Goal: Use online tool/utility: Utilize a website feature to perform a specific function

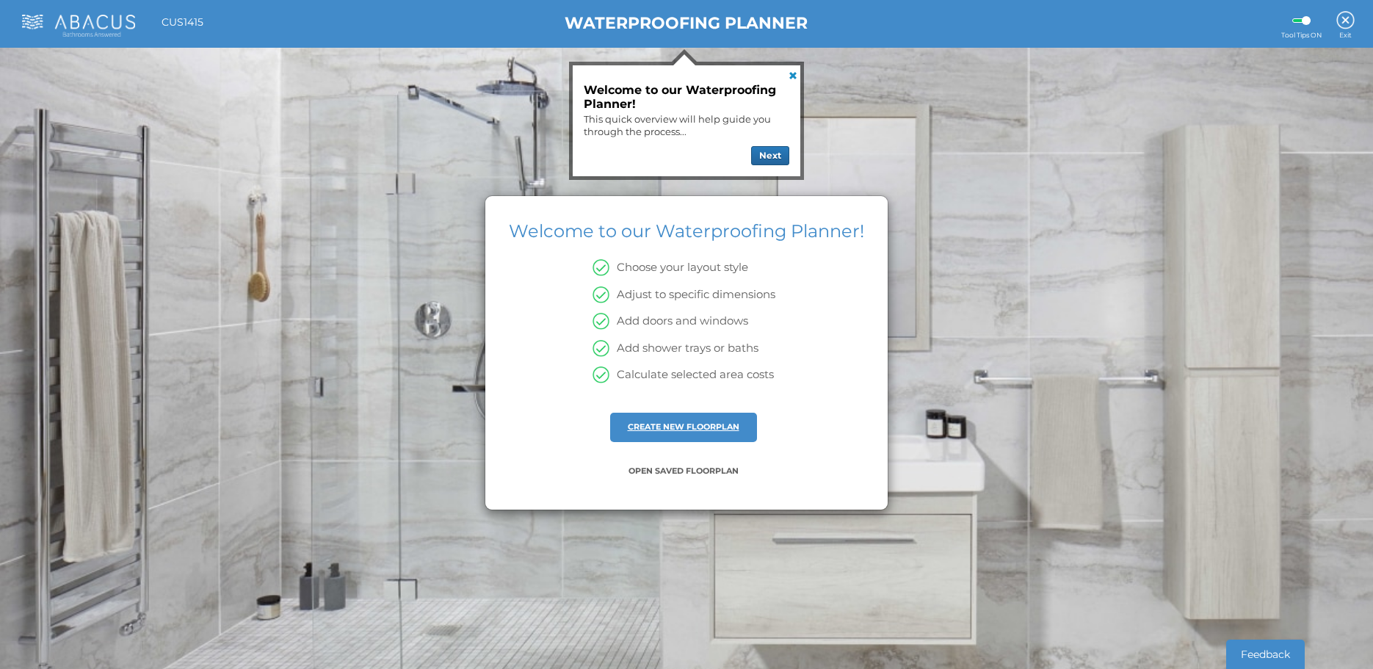
click at [670, 430] on link "CREATE NEW FLOORPLAN" at bounding box center [684, 426] width 112 height 10
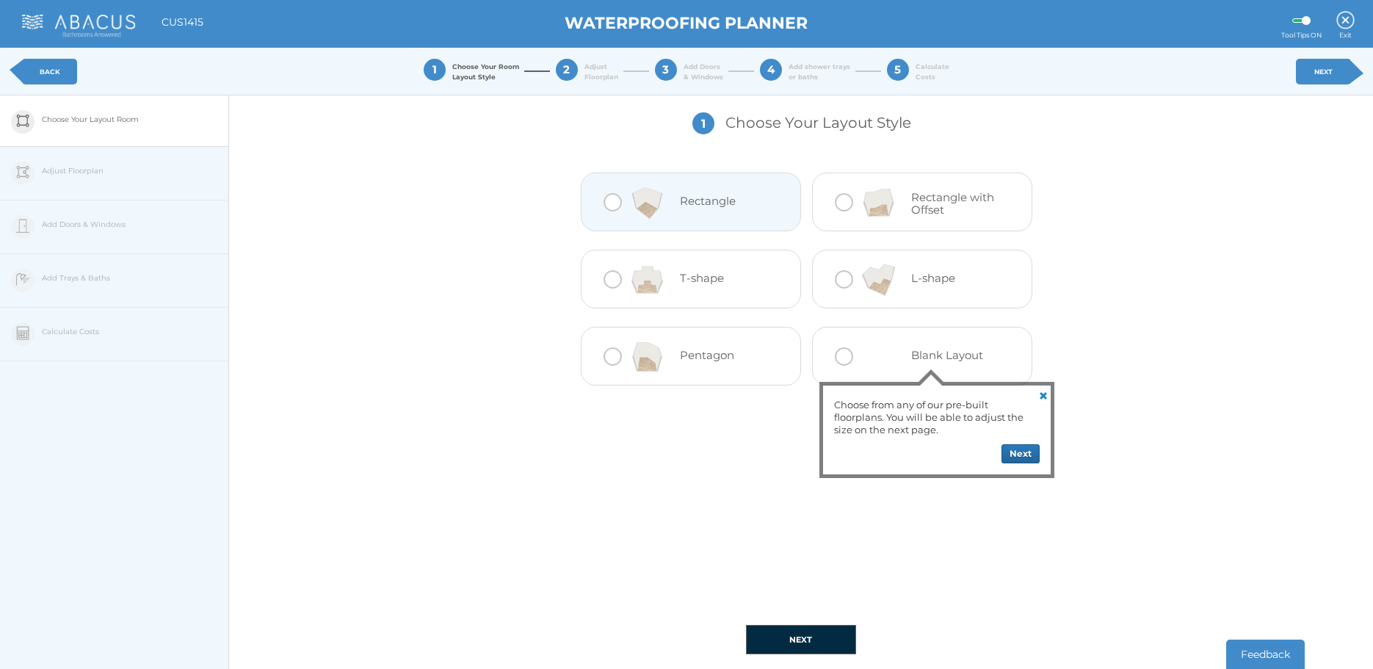
click at [677, 216] on div at bounding box center [647, 202] width 65 height 59
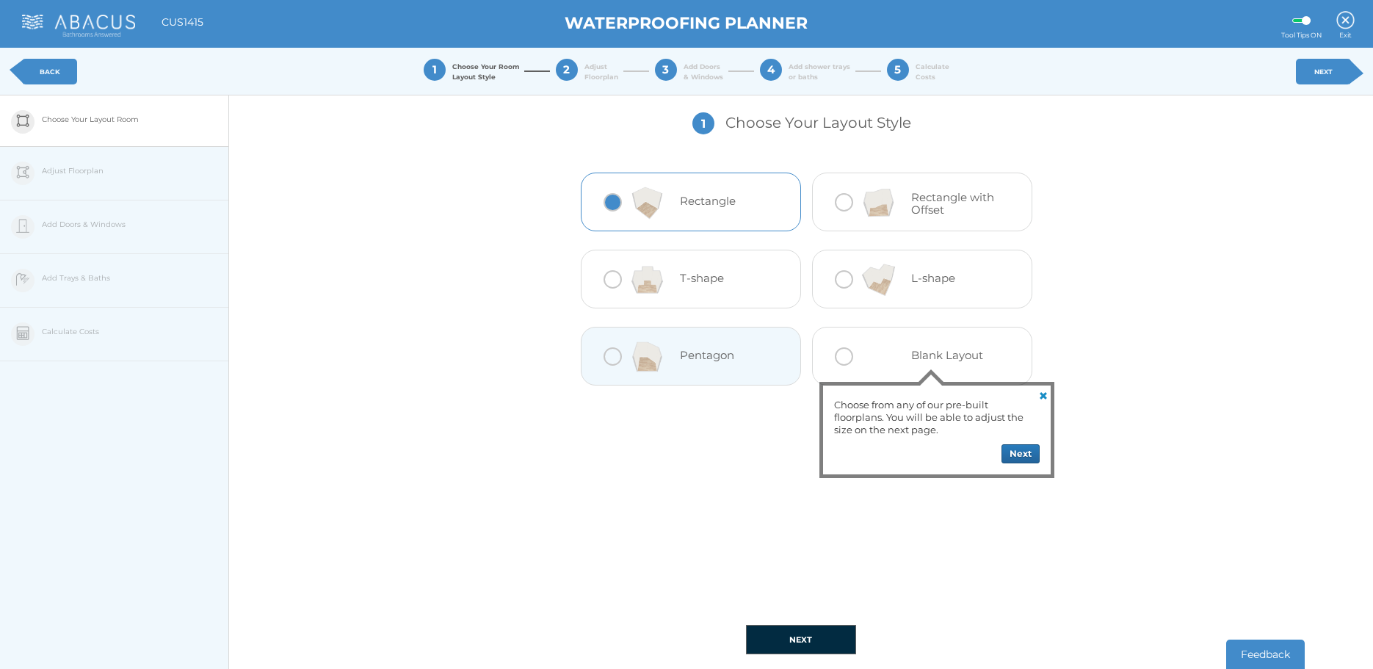
click at [810, 637] on button "NEXT" at bounding box center [801, 639] width 110 height 29
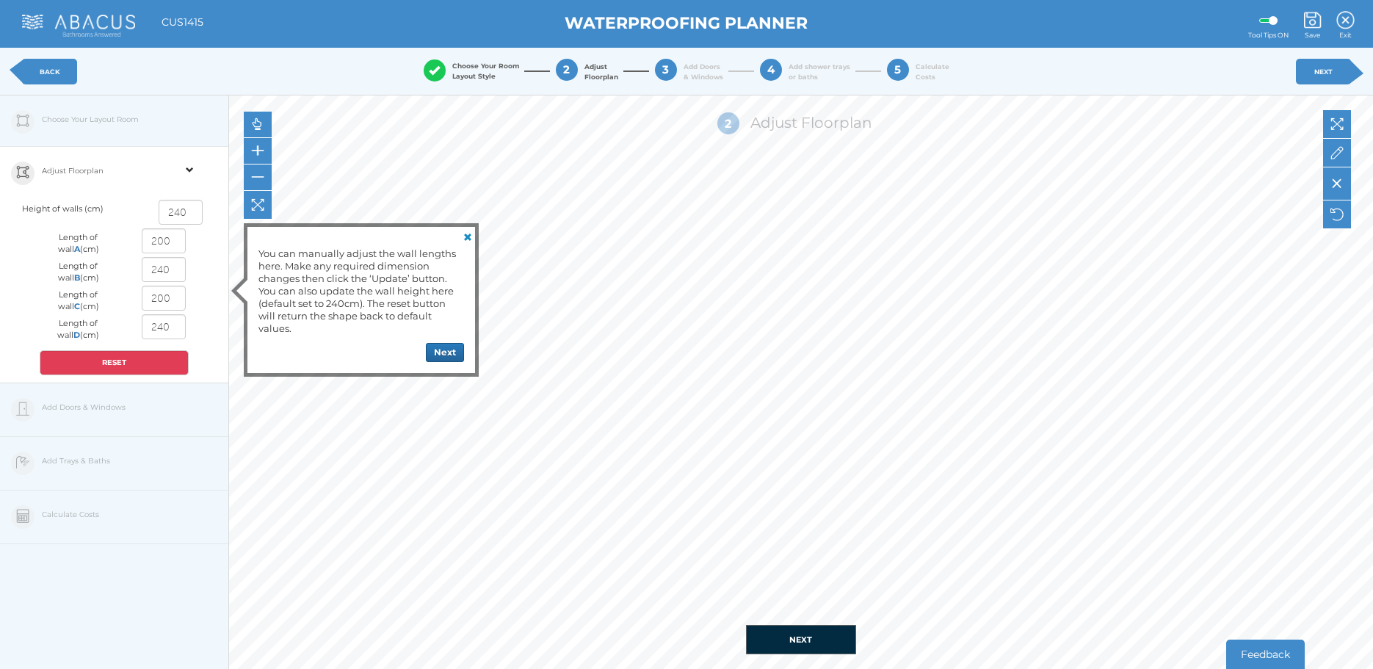
drag, startPoint x: 173, startPoint y: 239, endPoint x: 135, endPoint y: 244, distance: 38.4
click at [135, 244] on div "200" at bounding box center [164, 242] width 71 height 29
type input "195"
drag, startPoint x: 178, startPoint y: 274, endPoint x: 150, endPoint y: 272, distance: 28.7
click at [150, 272] on input "240" at bounding box center [164, 269] width 44 height 25
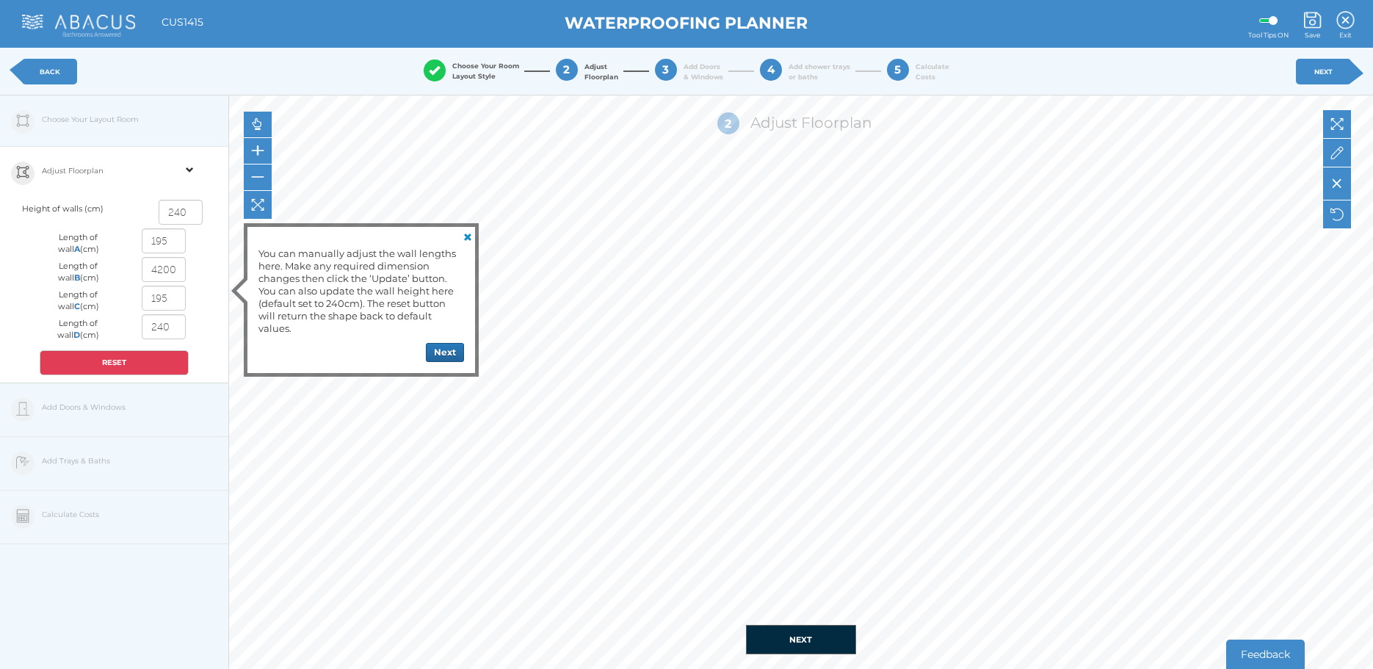
type input "240"
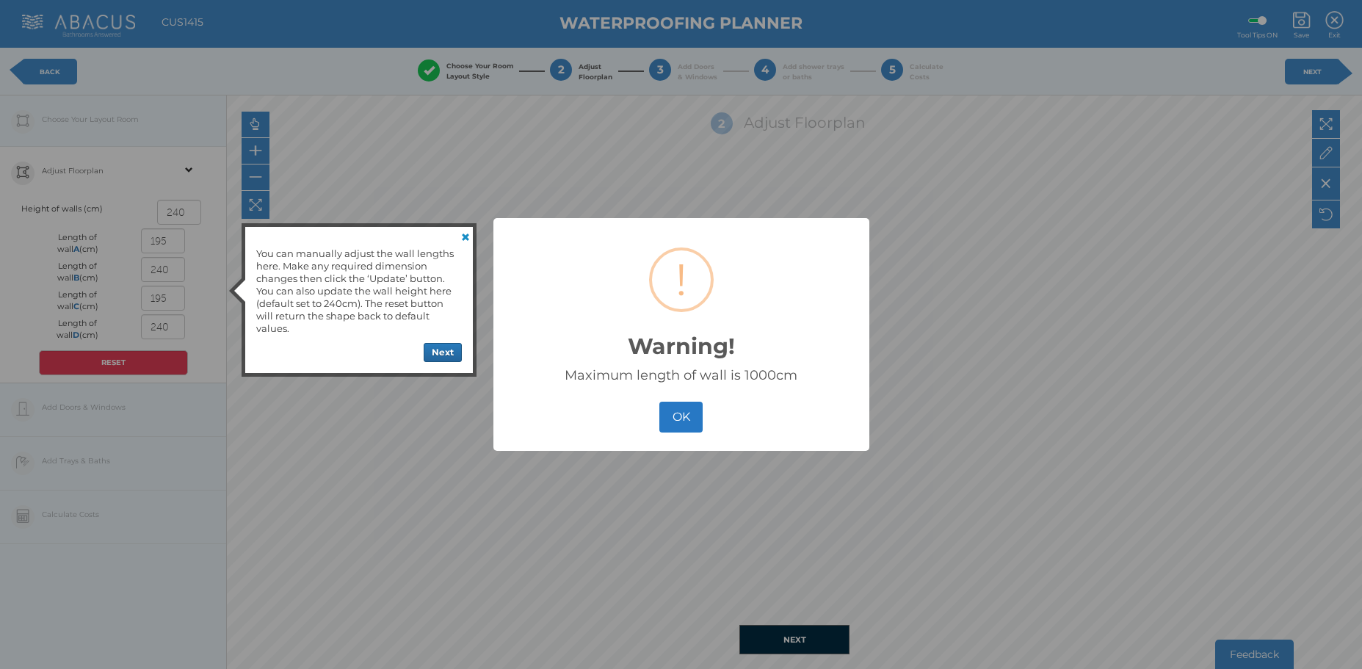
click at [684, 414] on button "OK" at bounding box center [680, 418] width 43 height 32
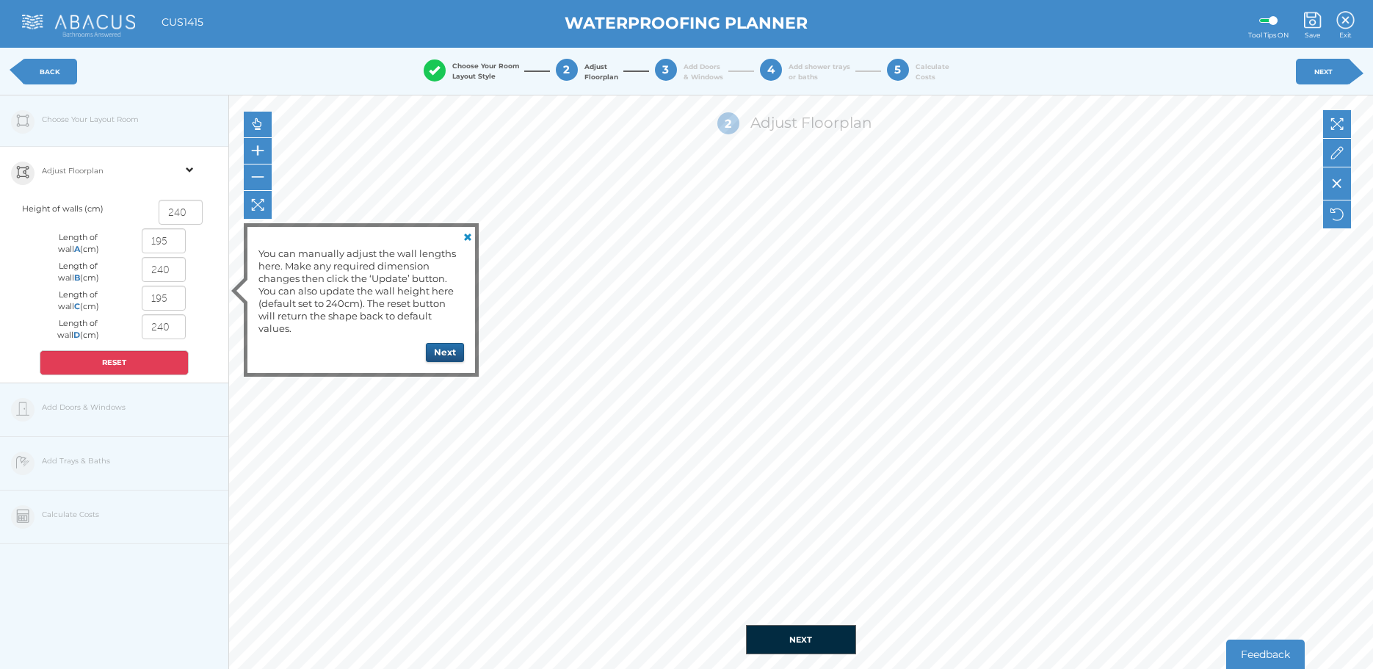
click at [438, 350] on button "Next" at bounding box center [445, 352] width 38 height 19
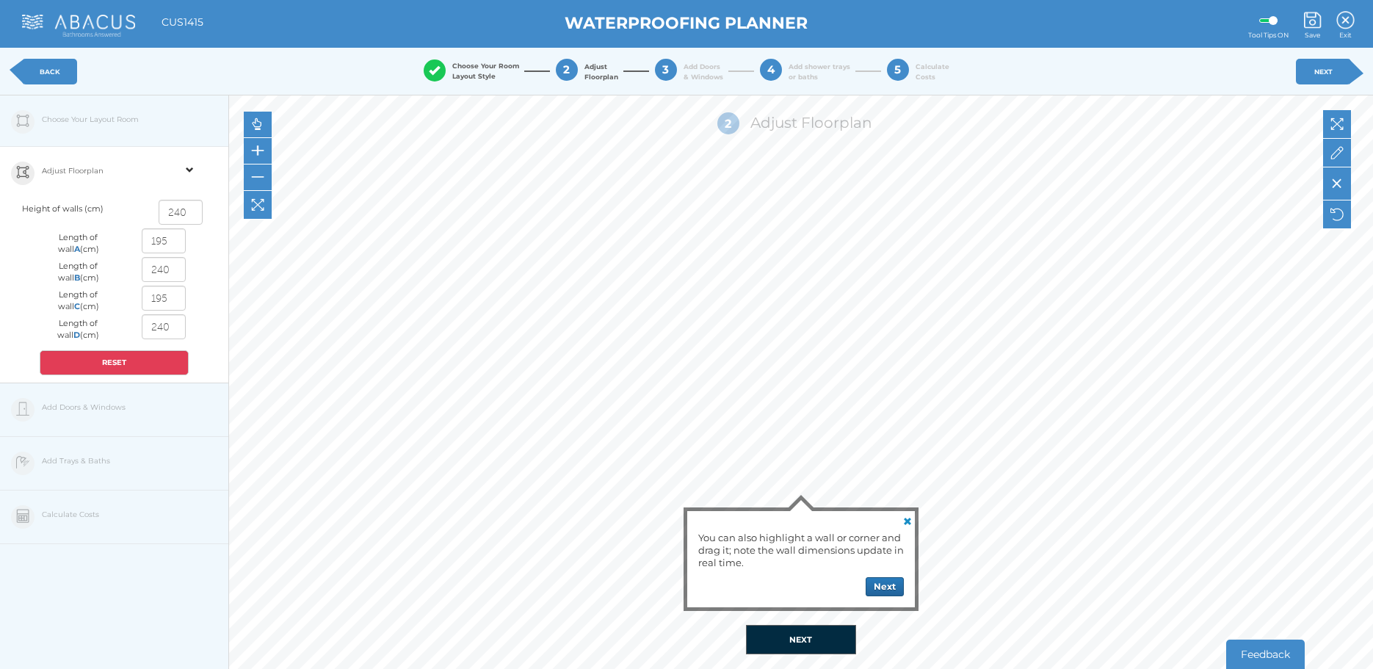
click at [805, 637] on button "NEXT" at bounding box center [801, 639] width 110 height 29
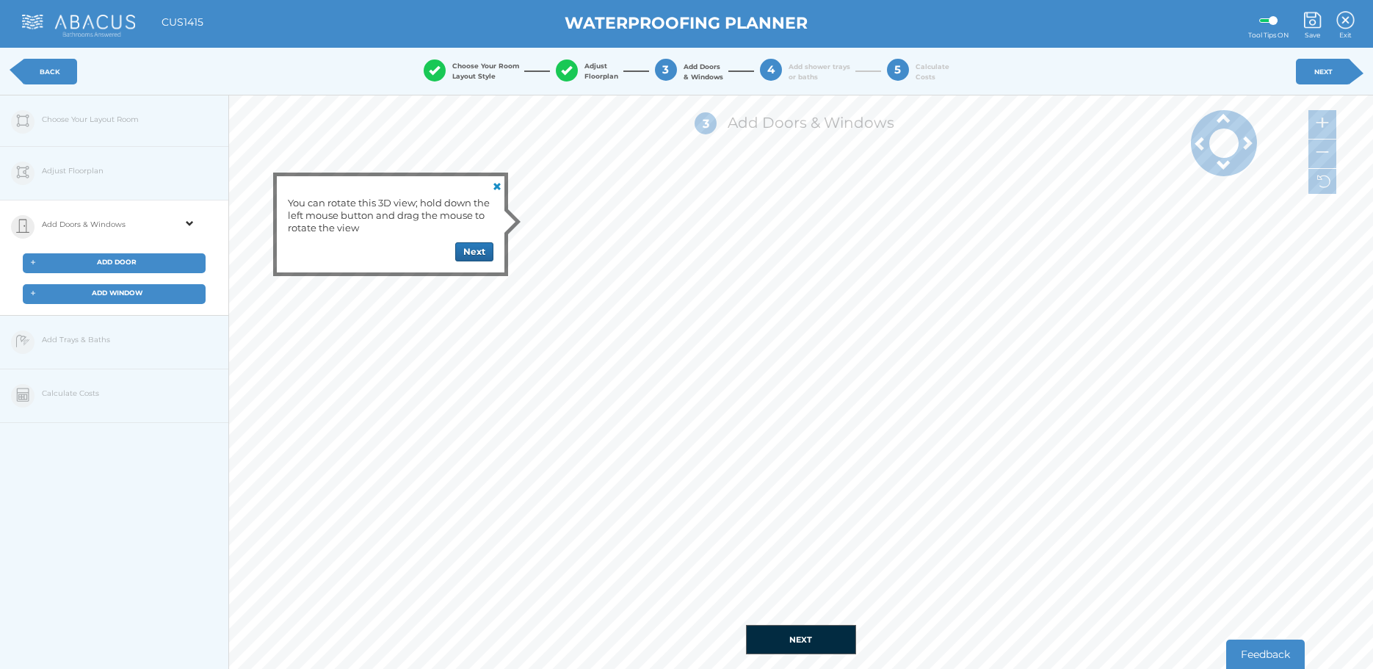
click at [795, 640] on button "NEXT" at bounding box center [801, 639] width 110 height 29
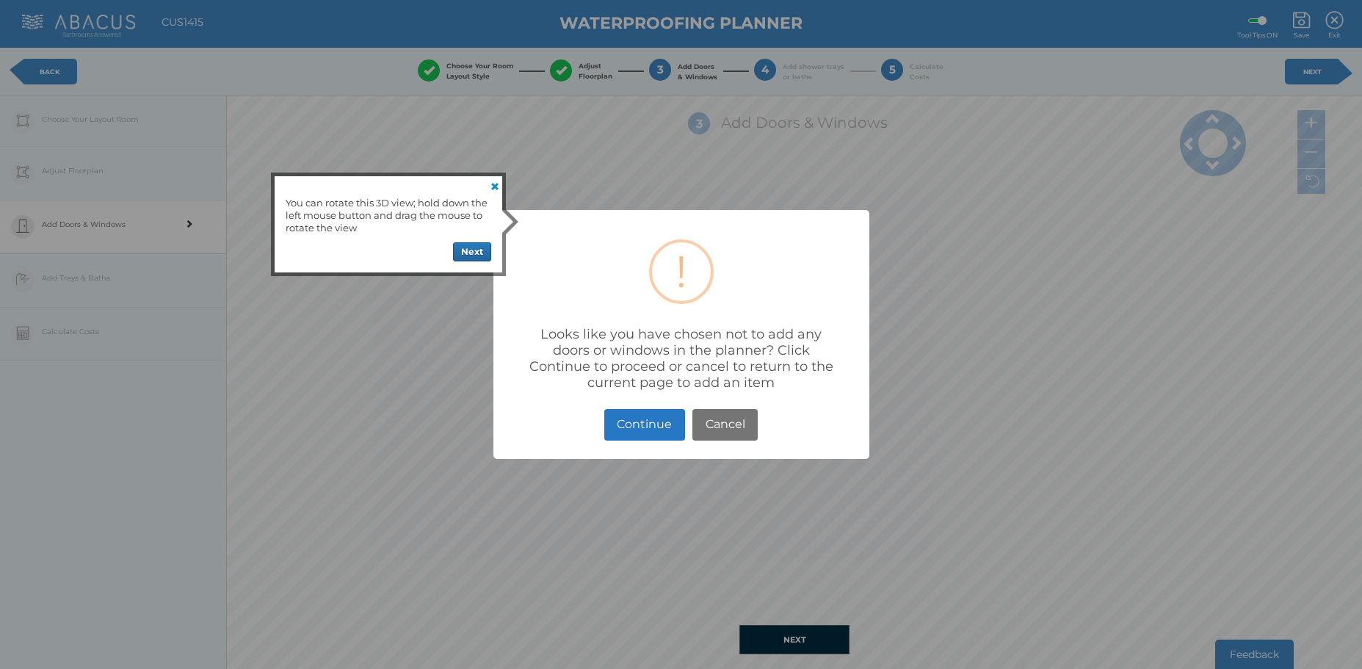
click at [493, 186] on link at bounding box center [494, 185] width 18 height 18
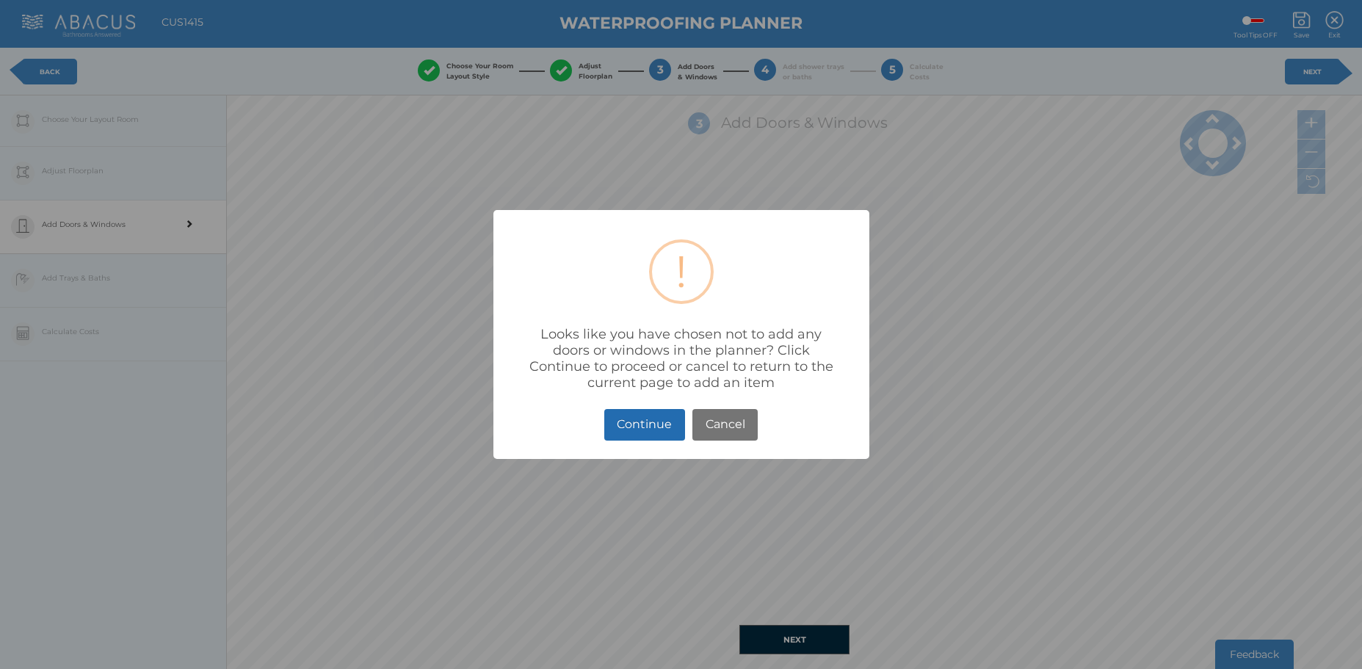
click at [648, 421] on button "Continue" at bounding box center [644, 425] width 81 height 32
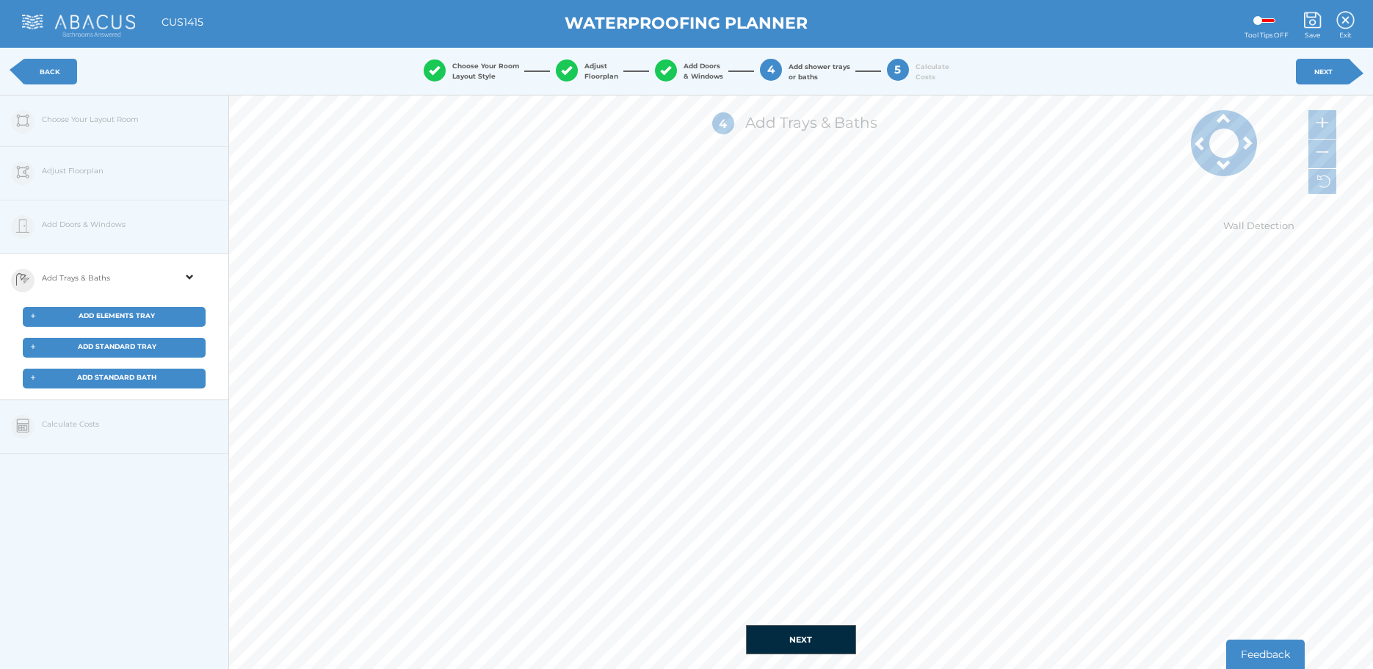
click at [135, 317] on span "ADD ELEMENTS TRAY" at bounding box center [117, 315] width 76 height 8
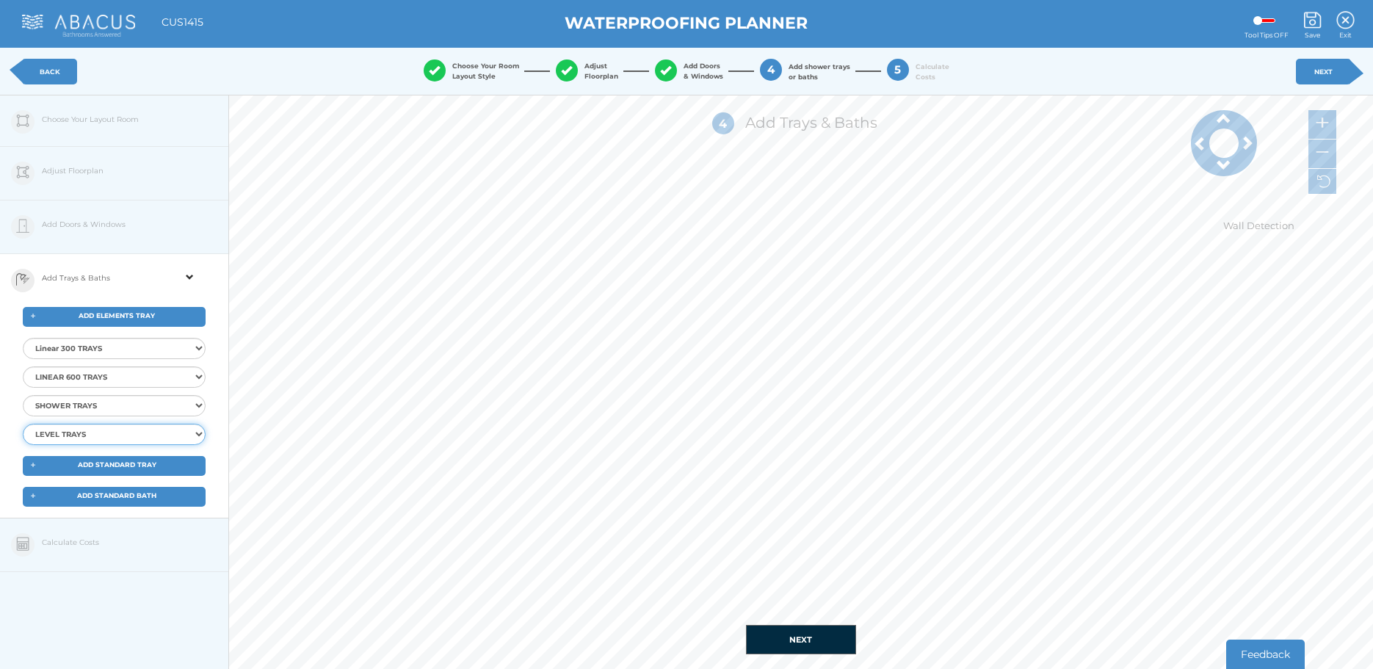
click at [200, 435] on select "LEVEL TRAYS Elements Level Tray 12x9 END Elements Level Tray 16x9 END Elements …" at bounding box center [114, 434] width 183 height 21
select select "{"id":"78","ProductID":"11724","Item":"EMST-10-8520","Description":"Elements Sh…"
click at [23, 424] on select "LEVEL TRAYS Elements Level Tray 12x9 END Elements Level Tray 16x9 END Elements …" at bounding box center [114, 434] width 183 height 21
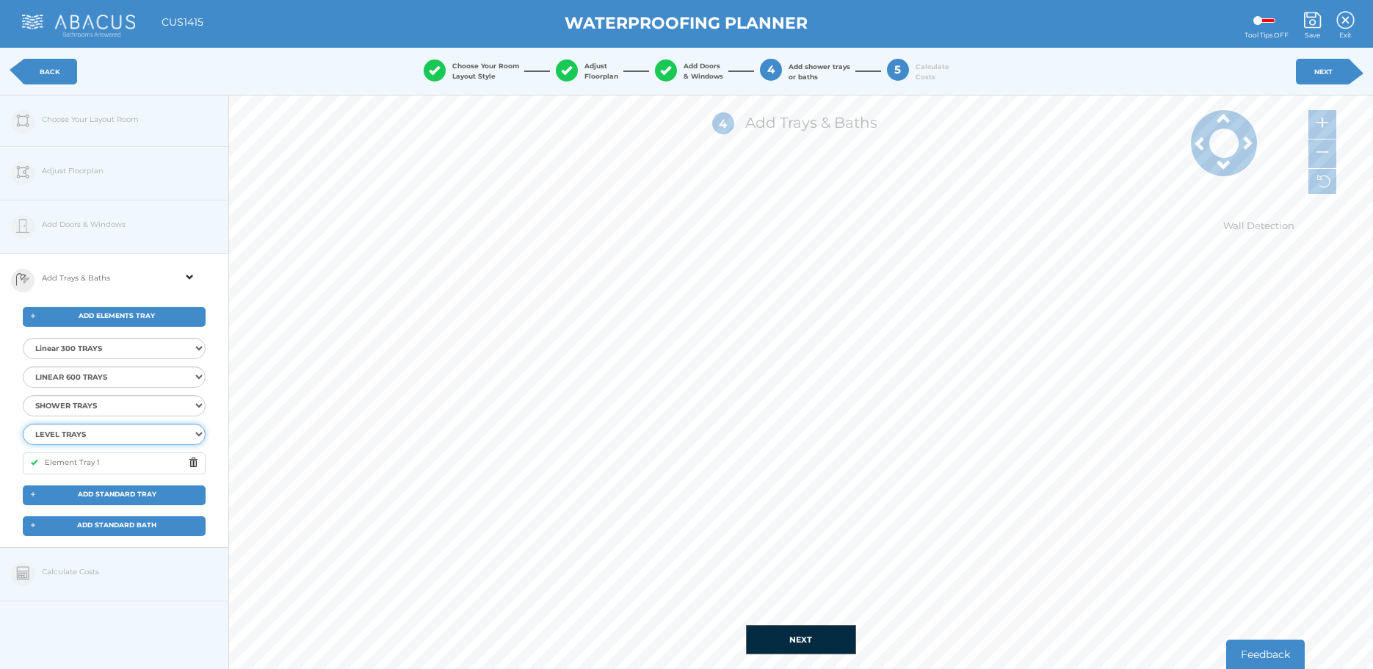
select select
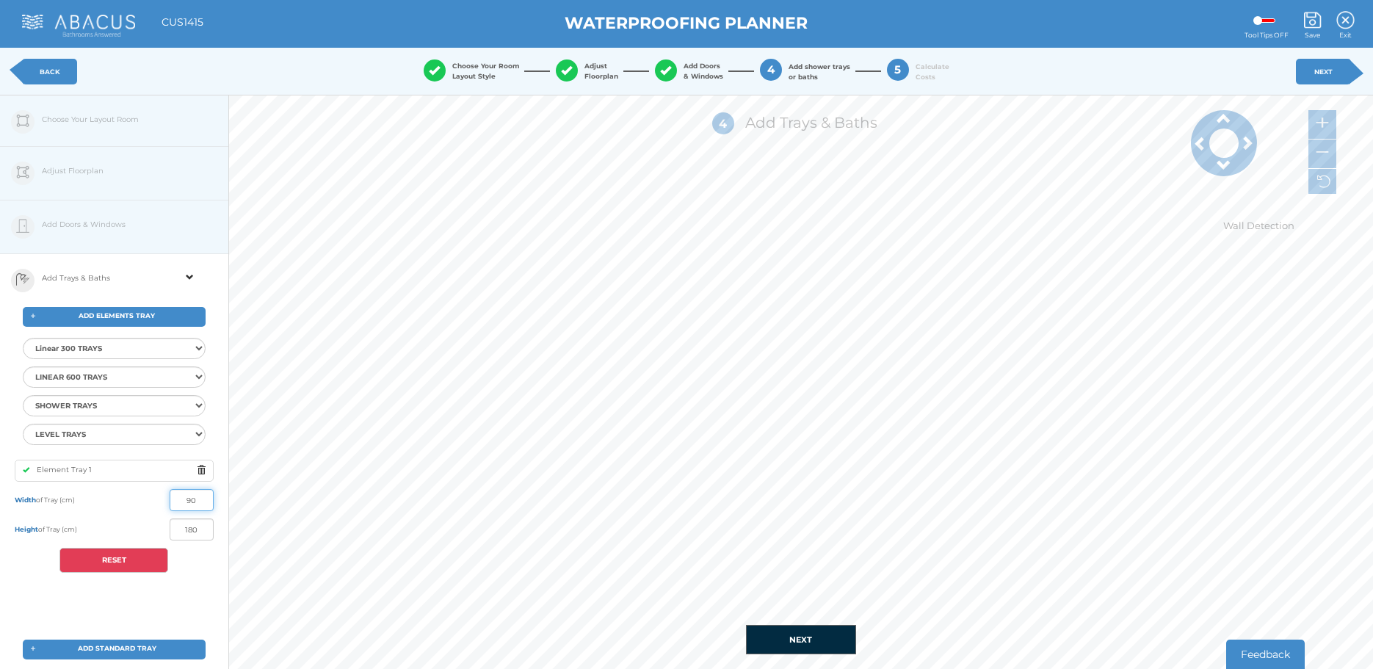
drag, startPoint x: 178, startPoint y: 503, endPoint x: 209, endPoint y: 506, distance: 31.0
click at [209, 506] on input "90" at bounding box center [192, 500] width 44 height 22
type input "90"
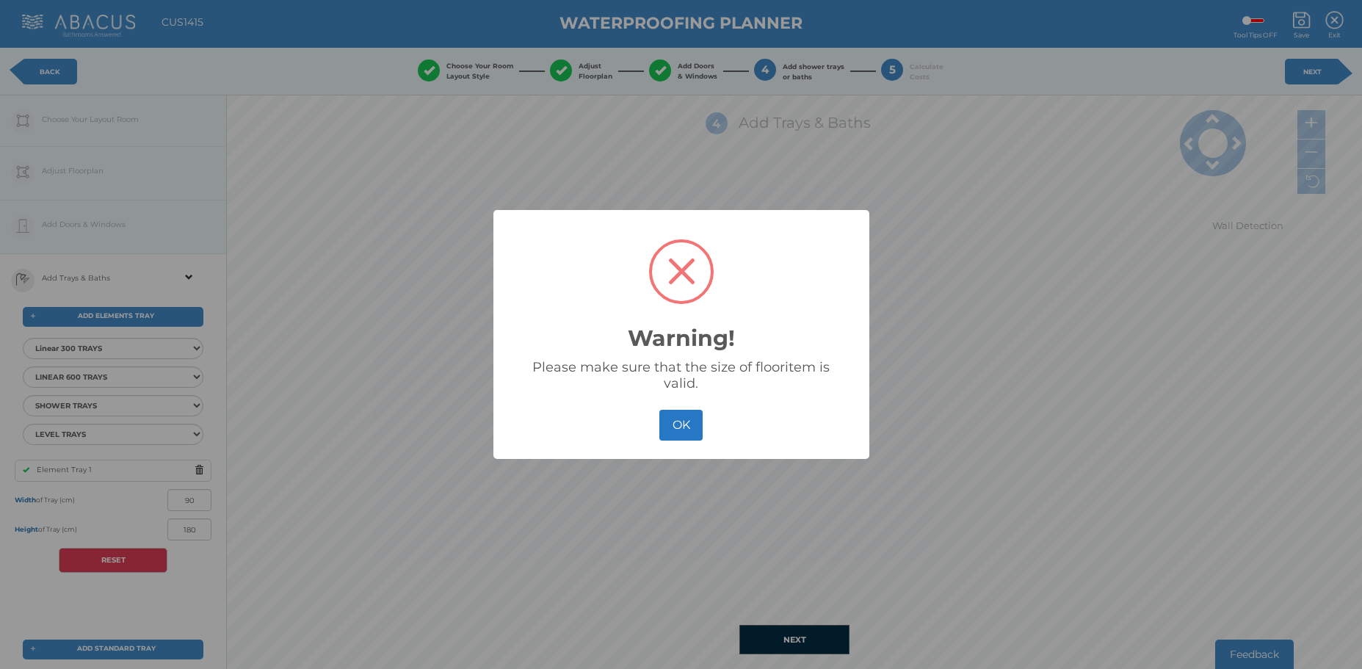
click at [659, 410] on button "OK" at bounding box center [680, 426] width 43 height 32
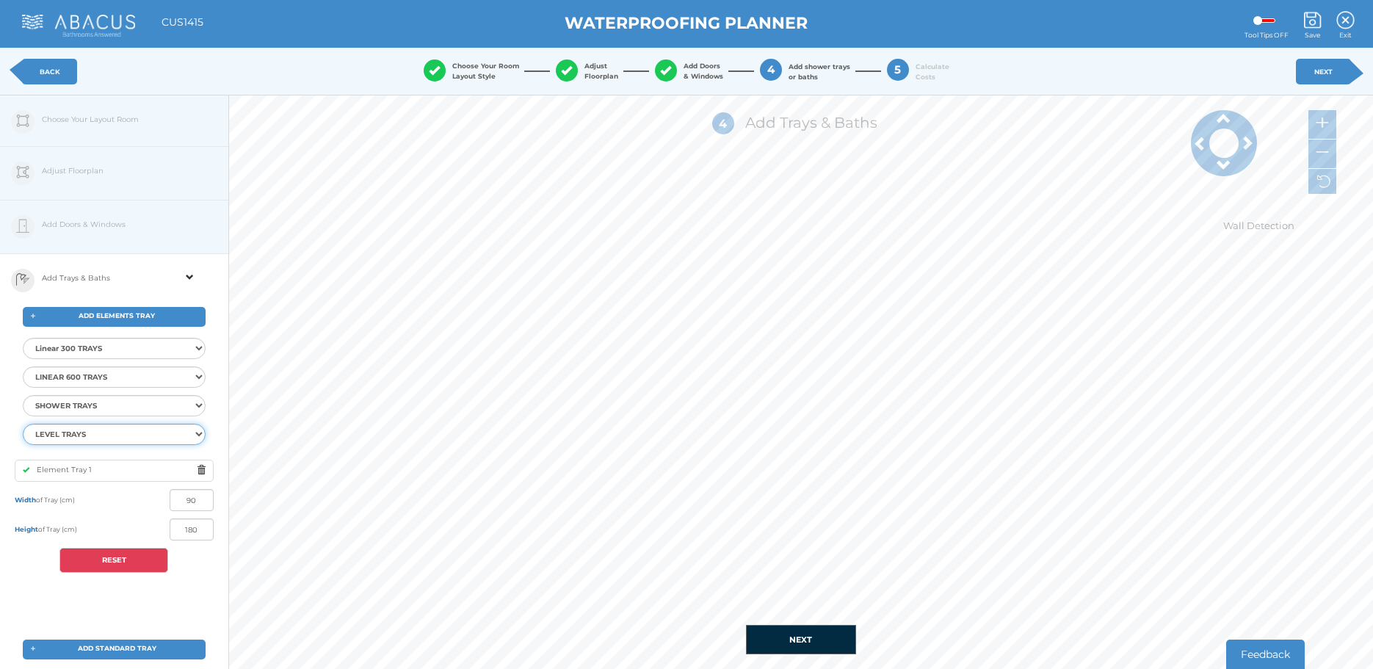
click at [200, 433] on select "LEVEL TRAYS Elements Level Tray 12x9 END Elements Level Tray 16x9 END Elements …" at bounding box center [114, 434] width 183 height 21
click at [198, 404] on select "SHOWER TRAYS Elements Shower Tray 9x9 CENTRE Elements Shower Tray 10x10 CENTRE …" at bounding box center [114, 405] width 183 height 21
select select "{"id":"55","ProductID":"4368","Item":"EMST-05-1520","Description":"Elements Sho…"
click at [23, 395] on select "SHOWER TRAYS Elements Shower Tray 9x9 CENTRE Elements Shower Tray 10x10 CENTRE …" at bounding box center [114, 405] width 183 height 21
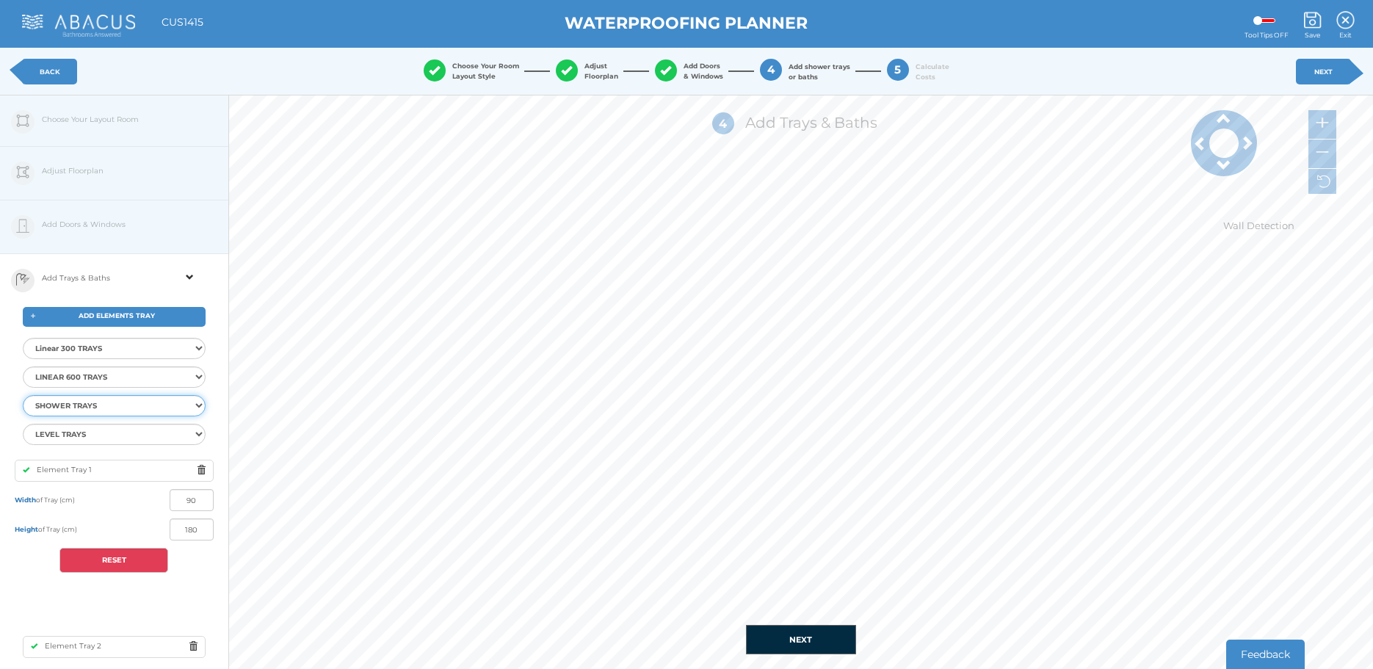
select select
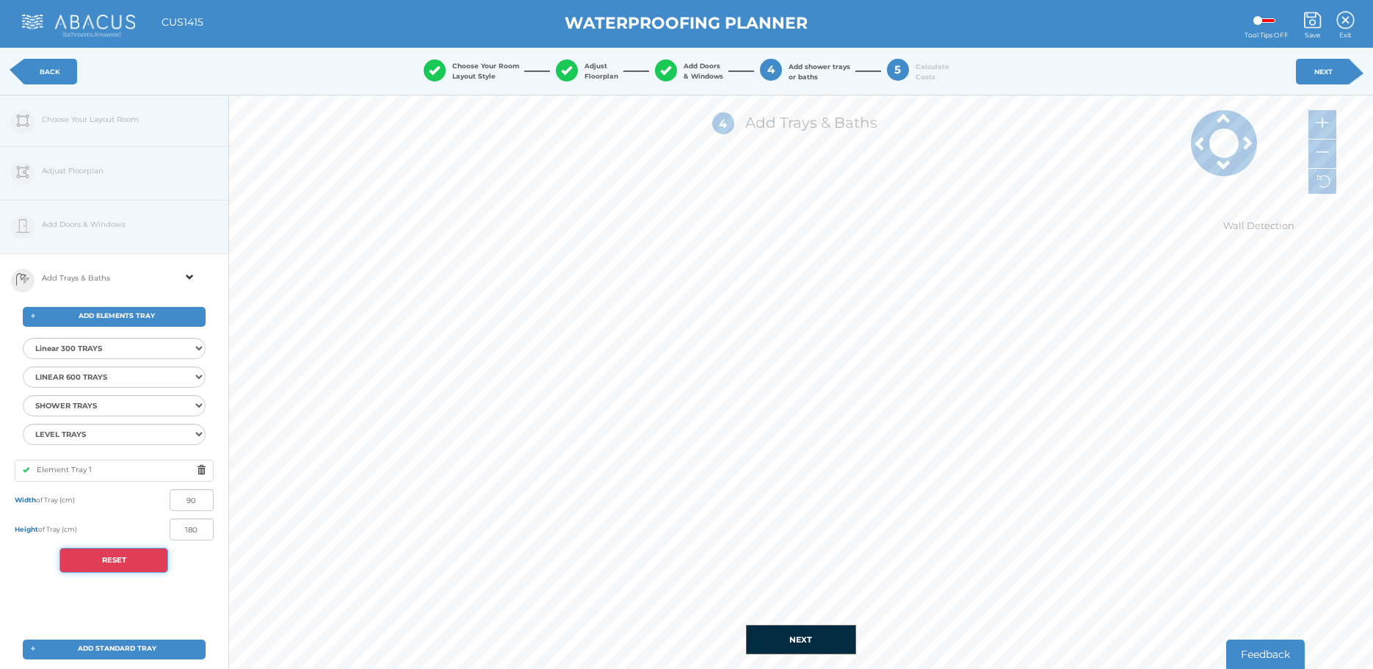
click at [134, 555] on button "RESET" at bounding box center [113, 560] width 109 height 25
click at [113, 560] on button "RESET" at bounding box center [113, 560] width 109 height 25
click at [199, 468] on span at bounding box center [205, 470] width 16 height 18
drag, startPoint x: 200, startPoint y: 530, endPoint x: 187, endPoint y: 529, distance: 14.0
click at [187, 529] on input "180" at bounding box center [192, 529] width 44 height 22
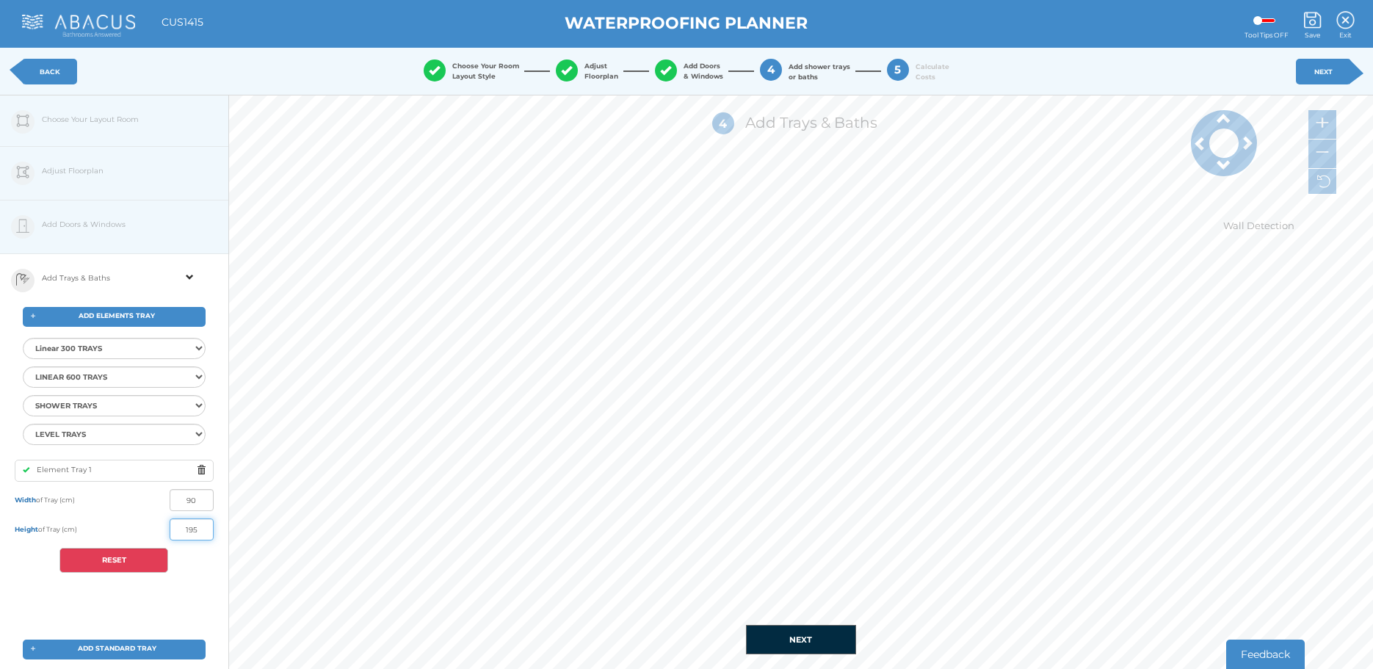
type input "195"
click at [795, 641] on button "NEXT" at bounding box center [801, 639] width 110 height 29
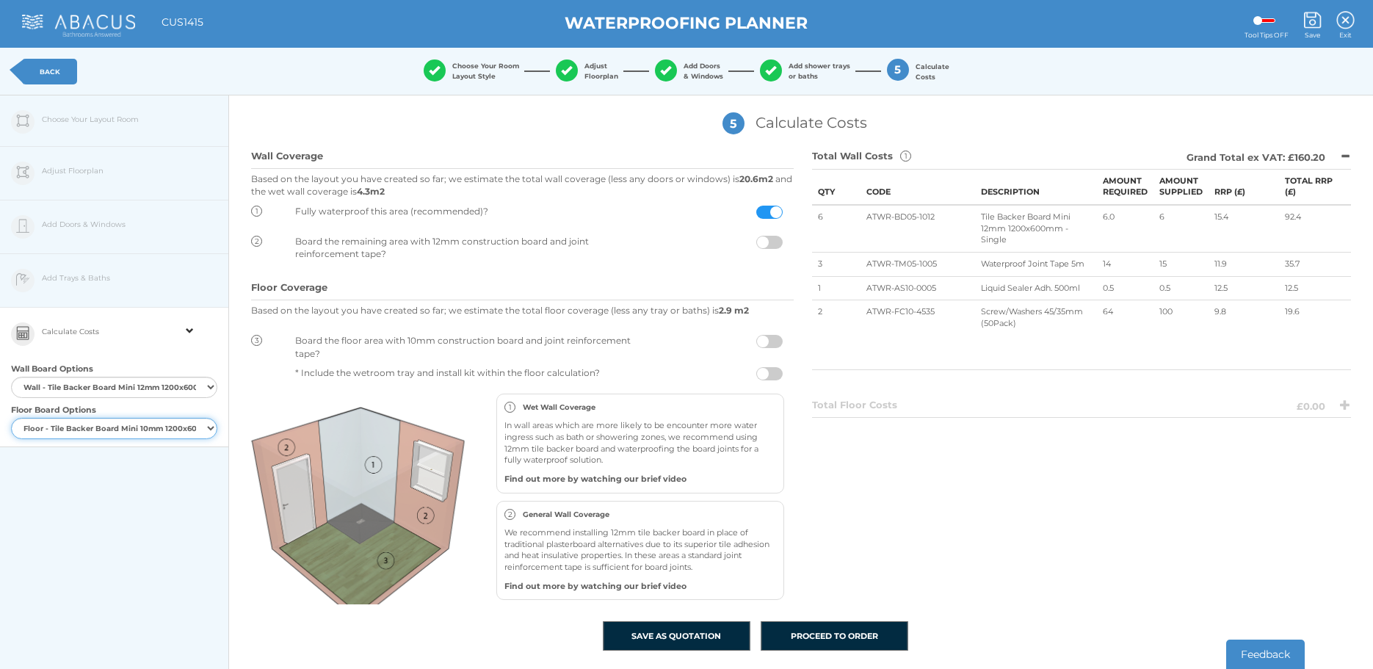
click at [209, 425] on select "Floor - Tile Backer Board Wide 10mm 2400x900mm - (5 Pack) Floor - Tile Backer B…" at bounding box center [114, 428] width 206 height 21
click at [11, 418] on select "Floor - Tile Backer Board Wide 10mm 2400x900mm - (5 Pack) Floor - Tile Backer B…" at bounding box center [114, 428] width 206 height 21
click at [213, 386] on select "Wall - Tile Backer Board Standard 12mm 2400x600mm - Single Wall - Tile Backer B…" at bounding box center [114, 387] width 206 height 21
click at [173, 363] on div "Calculate Costs Wall Board Options Wall - Tile Backer Board Standard 12mm 2400x…" at bounding box center [114, 378] width 228 height 140
click at [191, 330] on span at bounding box center [190, 321] width 8 height 26
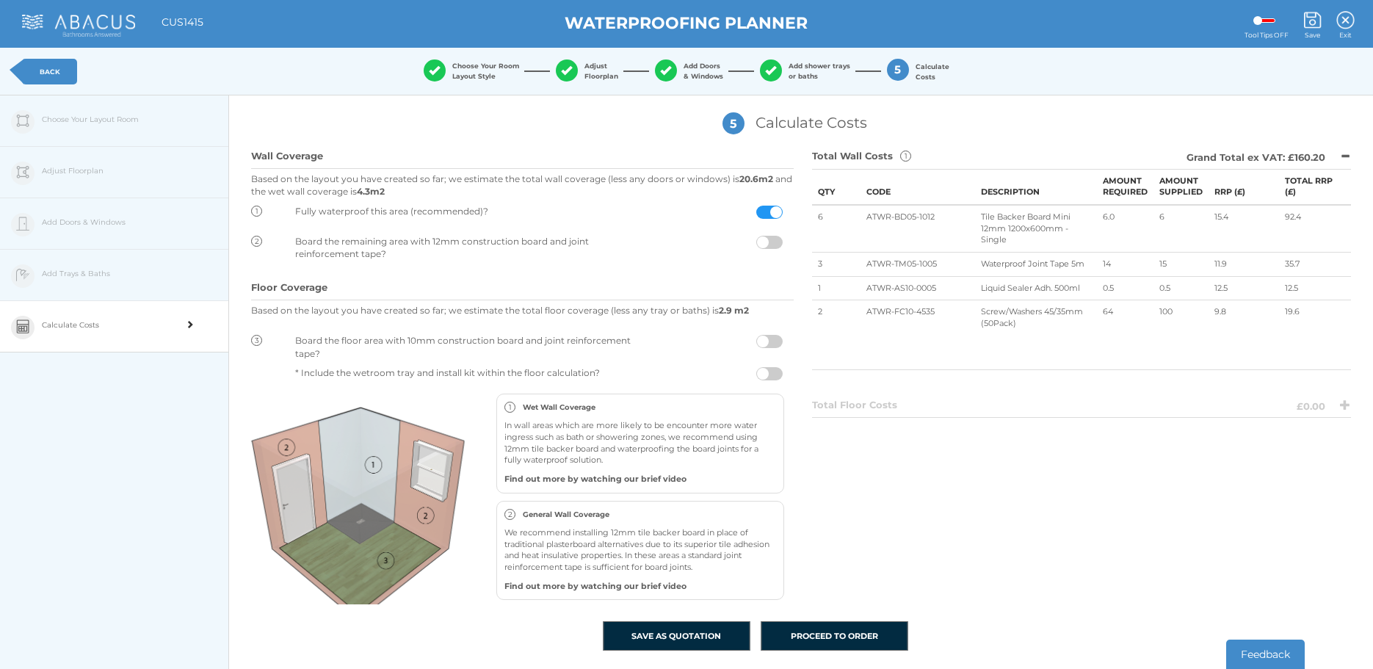
click at [191, 330] on div at bounding box center [189, 327] width 23 height 53
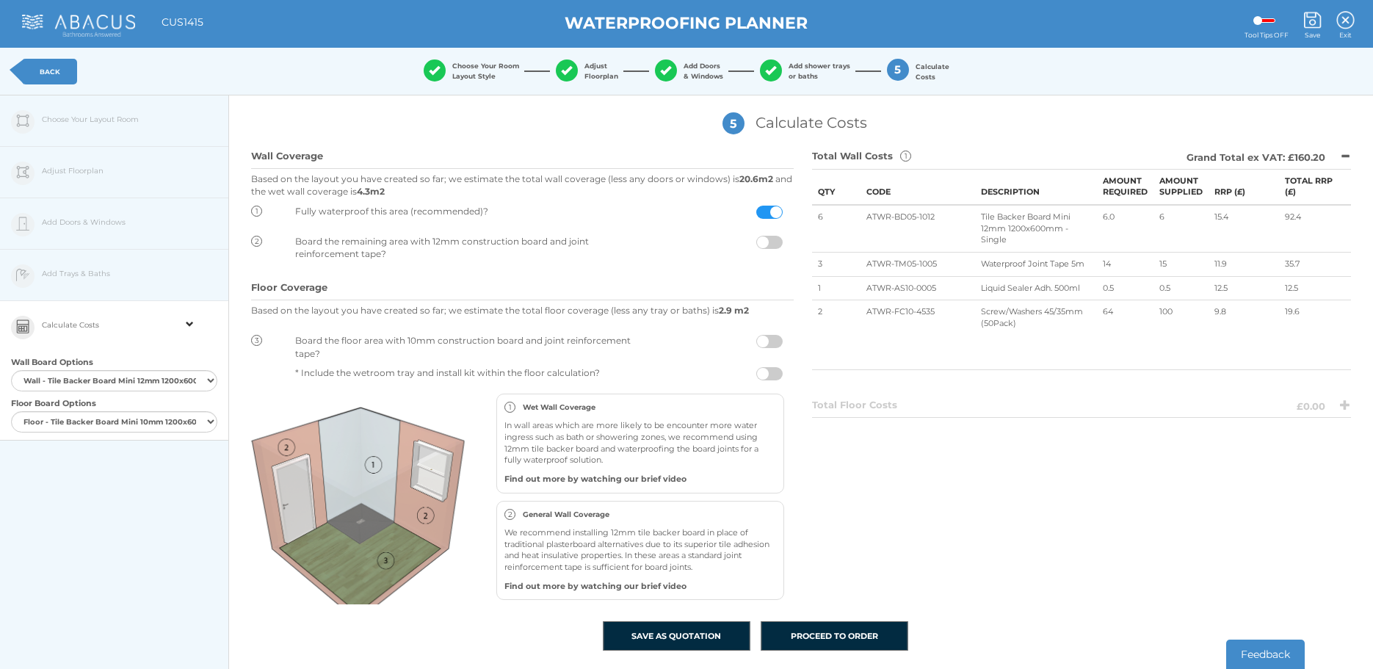
click at [39, 74] on link "BACK" at bounding box center [49, 72] width 55 height 26
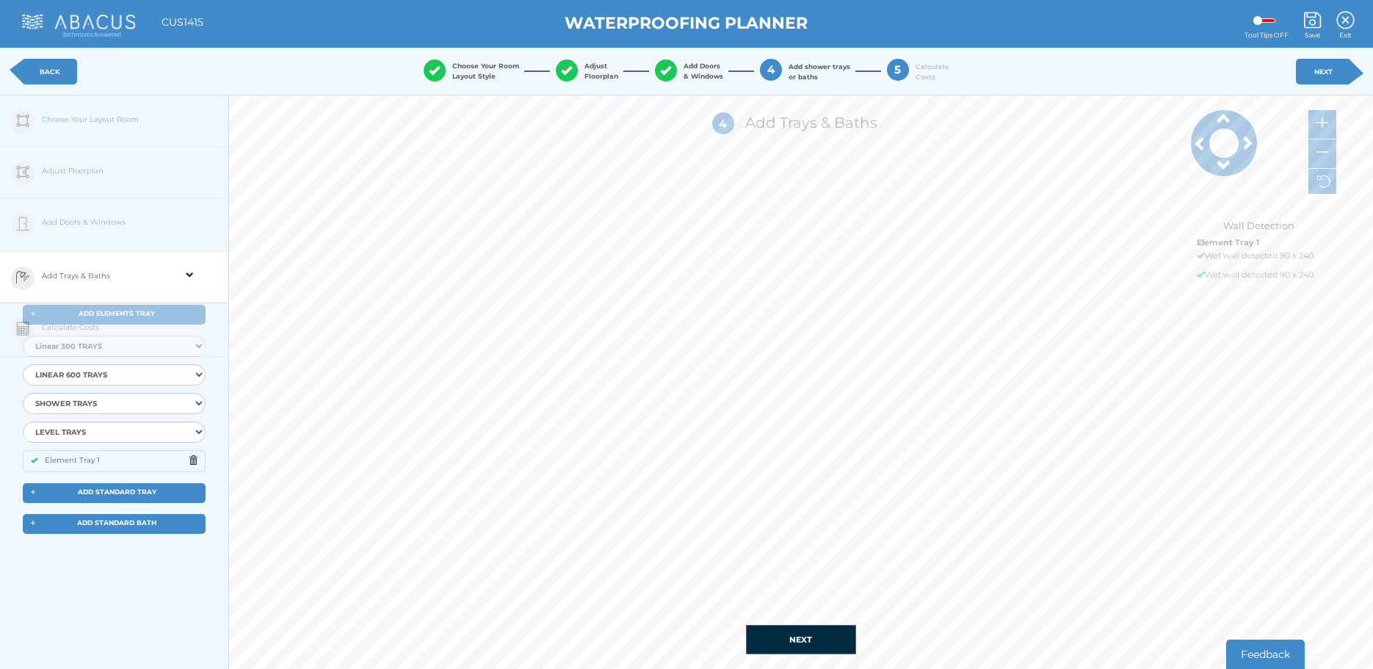
click at [34, 70] on link "BACK" at bounding box center [49, 72] width 55 height 26
